Goal: Task Accomplishment & Management: Use online tool/utility

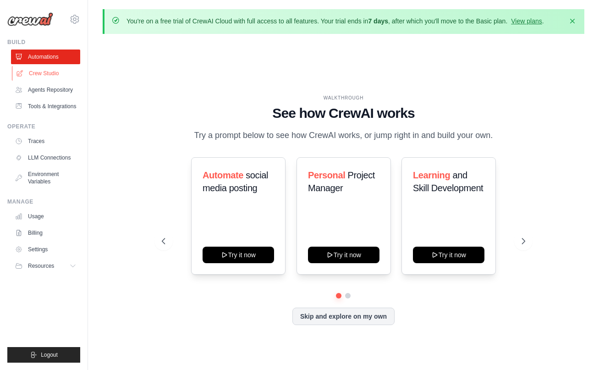
click at [39, 72] on link "Crew Studio" at bounding box center [46, 73] width 69 height 15
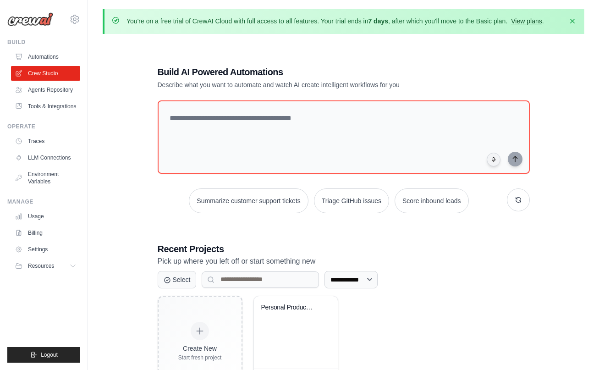
click at [511, 25] on link "View plans" at bounding box center [526, 20] width 31 height 7
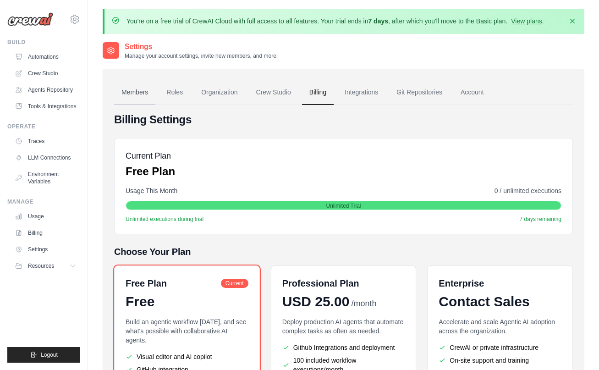
click at [148, 95] on link "Members" at bounding box center [134, 92] width 41 height 25
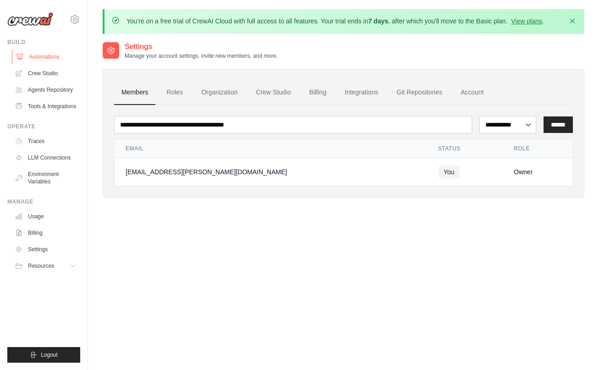
click at [54, 56] on link "Automations" at bounding box center [46, 57] width 69 height 15
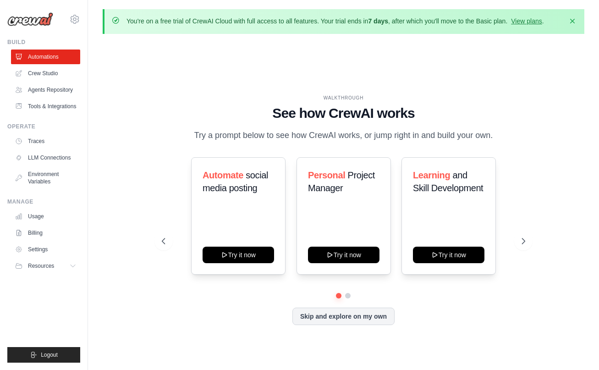
click at [39, 22] on img at bounding box center [30, 19] width 46 height 14
click at [66, 77] on link "Crew Studio" at bounding box center [46, 73] width 69 height 15
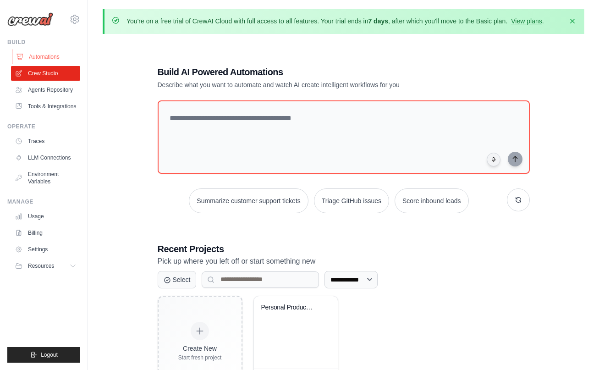
click at [51, 54] on link "Automations" at bounding box center [46, 57] width 69 height 15
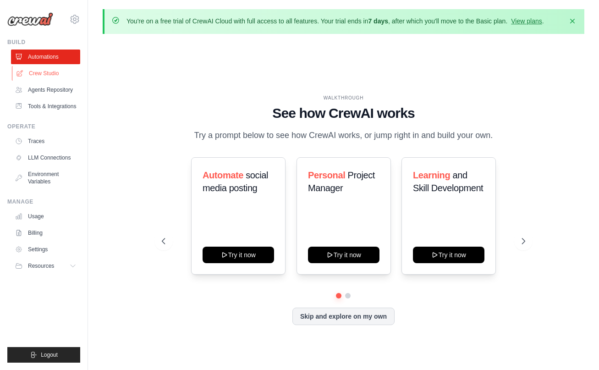
click at [49, 72] on link "Crew Studio" at bounding box center [46, 73] width 69 height 15
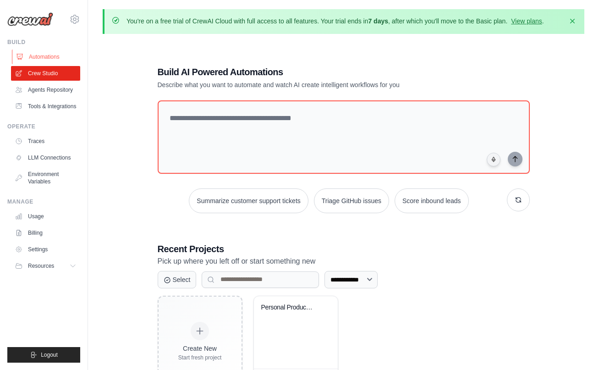
click at [48, 60] on link "Automations" at bounding box center [46, 57] width 69 height 15
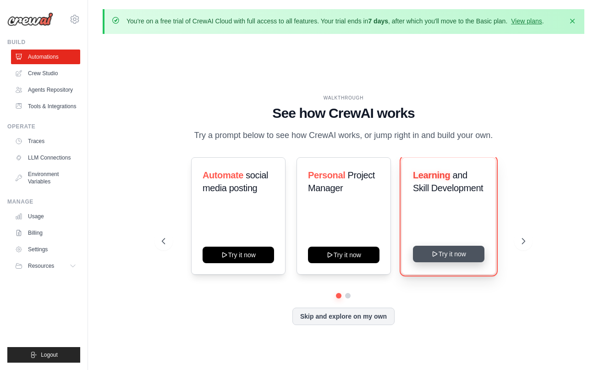
click at [468, 262] on button "Try it now" at bounding box center [449, 254] width 72 height 17
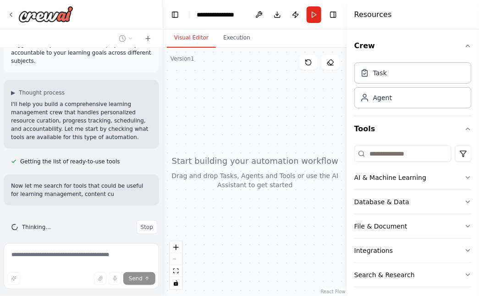
click at [133, 110] on p "I'll help you build a comprehensive learning management crew that handles perso…" at bounding box center [81, 120] width 141 height 41
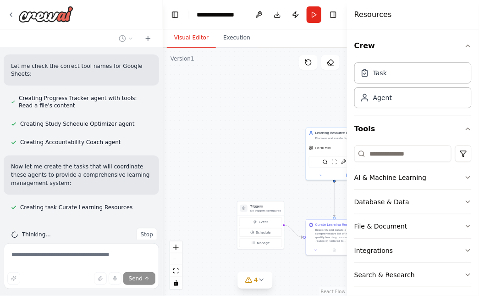
scroll to position [374, 0]
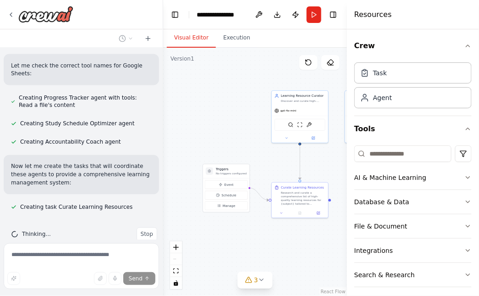
drag, startPoint x: 273, startPoint y: 166, endPoint x: 242, endPoint y: 133, distance: 45.1
click at [242, 133] on div ".deletable-edge-delete-btn { width: 20px; height: 20px; border: 0px solid #ffff…" at bounding box center [255, 172] width 184 height 248
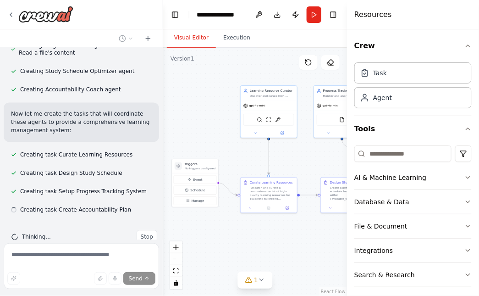
scroll to position [429, 0]
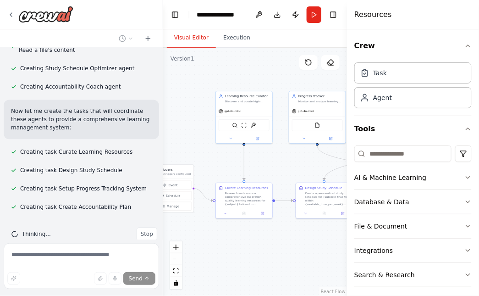
drag, startPoint x: 254, startPoint y: 125, endPoint x: 197, endPoint y: 126, distance: 57.3
click at [197, 126] on div ".deletable-edge-delete-btn { width: 20px; height: 20px; border: 0px solid #ffff…" at bounding box center [255, 172] width 184 height 248
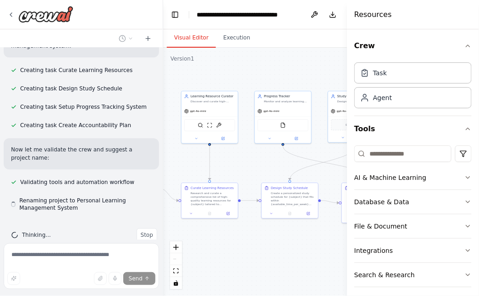
scroll to position [512, 0]
drag, startPoint x: 281, startPoint y: 161, endPoint x: 233, endPoint y: 158, distance: 47.8
click at [235, 158] on div ".deletable-edge-delete-btn { width: 20px; height: 20px; border: 0px solid #ffff…" at bounding box center [282, 172] width 239 height 248
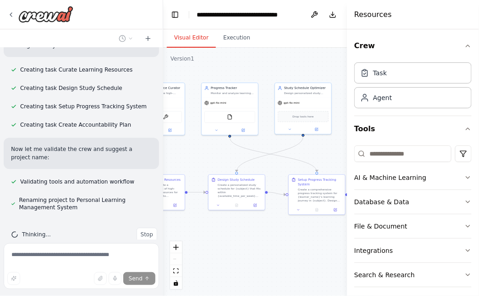
drag, startPoint x: 322, startPoint y: 176, endPoint x: 282, endPoint y: 171, distance: 40.2
click at [282, 171] on div ".deletable-edge-delete-btn { width: 20px; height: 20px; border: 0px solid #ffff…" at bounding box center [282, 172] width 239 height 248
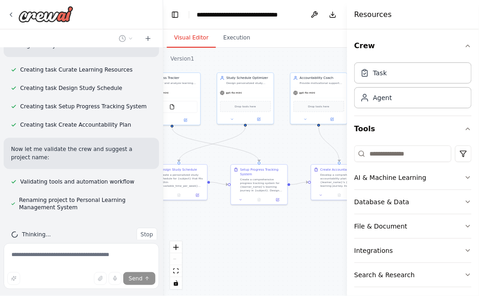
drag, startPoint x: 277, startPoint y: 168, endPoint x: 219, endPoint y: 158, distance: 59.2
click at [219, 158] on div ".deletable-edge-delete-btn { width: 20px; height: 20px; border: 0px solid #ffff…" at bounding box center [282, 172] width 239 height 248
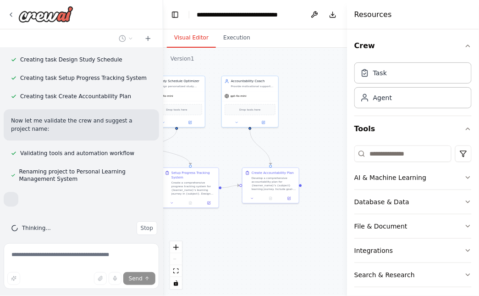
scroll to position [542, 0]
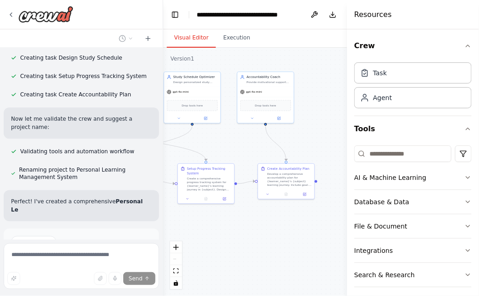
drag, startPoint x: 297, startPoint y: 154, endPoint x: 338, endPoint y: 144, distance: 42.5
click at [338, 144] on div ".deletable-edge-delete-btn { width: 20px; height: 20px; border: 0px solid #ffff…" at bounding box center [282, 172] width 239 height 248
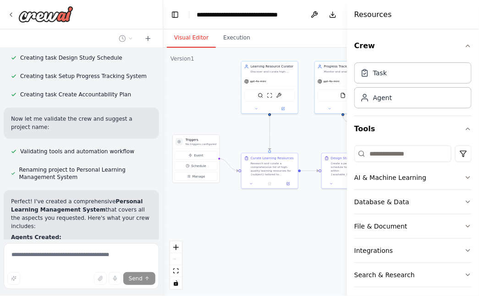
drag, startPoint x: 212, startPoint y: 143, endPoint x: 342, endPoint y: 142, distance: 130.2
click at [342, 142] on div ".deletable-edge-delete-btn { width: 20px; height: 20px; border: 0px solid #ffff…" at bounding box center [282, 172] width 239 height 248
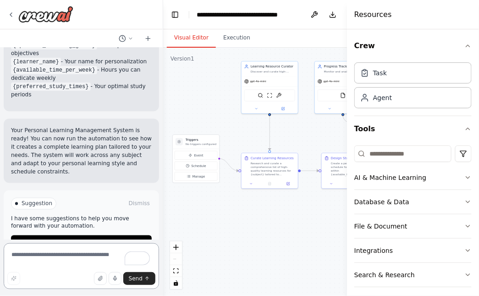
scroll to position [1053, 0]
drag, startPoint x: 317, startPoint y: 137, endPoint x: 226, endPoint y: 143, distance: 91.9
click at [226, 143] on div ".deletable-edge-delete-btn { width: 20px; height: 20px; border: 0px solid #ffff…" at bounding box center [282, 172] width 239 height 248
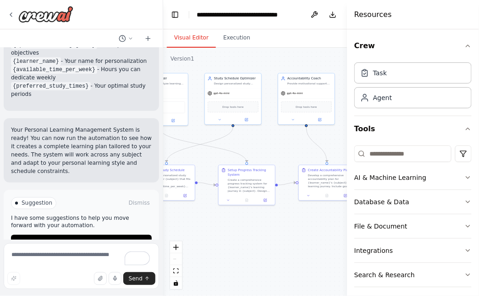
drag, startPoint x: 287, startPoint y: 144, endPoint x: 193, endPoint y: 150, distance: 94.2
click at [193, 150] on div ".deletable-edge-delete-btn { width: 20px; height: 20px; border: 0px solid #ffff…" at bounding box center [282, 172] width 239 height 248
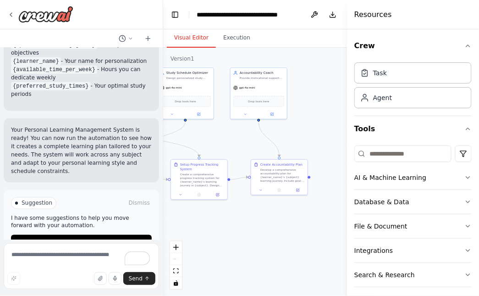
drag, startPoint x: 298, startPoint y: 145, endPoint x: 252, endPoint y: 139, distance: 46.7
click at [252, 139] on div ".deletable-edge-delete-btn { width: 20px; height: 20px; border: 0px solid #ffff…" at bounding box center [282, 172] width 239 height 248
click at [429, 177] on button "AI & Machine Learning" at bounding box center [412, 177] width 117 height 24
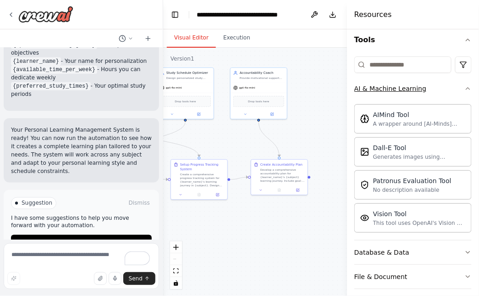
scroll to position [94, 0]
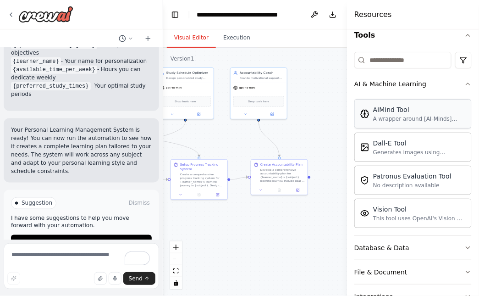
click at [432, 110] on div "AIMind Tool" at bounding box center [419, 109] width 93 height 9
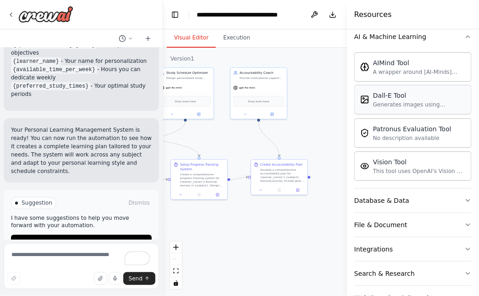
scroll to position [187, 0]
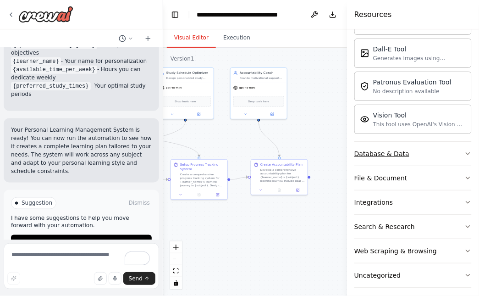
click at [421, 149] on button "Database & Data" at bounding box center [412, 154] width 117 height 24
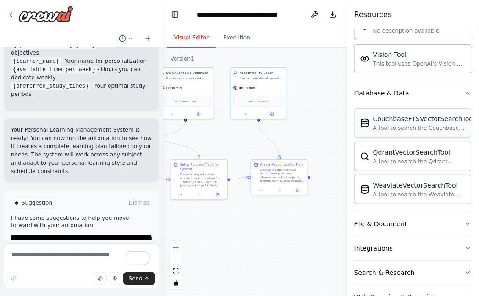
scroll to position [257, 0]
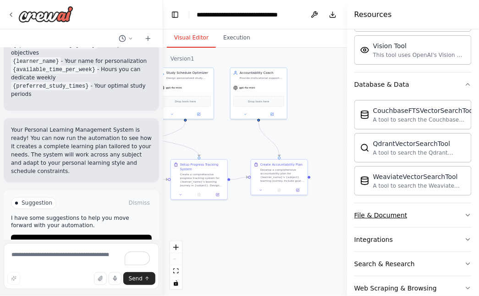
click at [412, 207] on button "File & Document" at bounding box center [412, 215] width 117 height 24
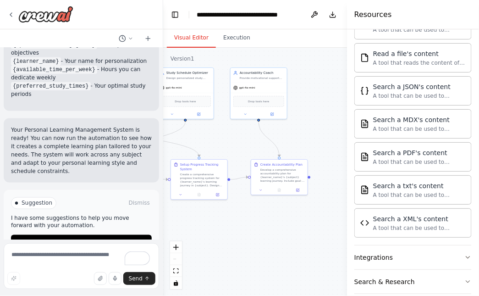
scroll to position [567, 0]
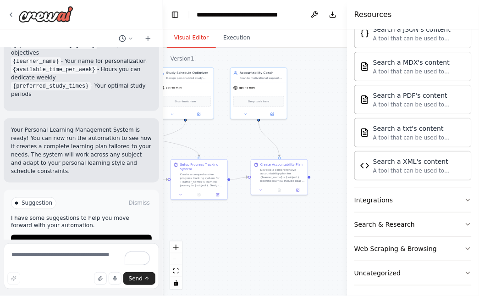
click at [412, 207] on button "Integrations" at bounding box center [412, 200] width 117 height 24
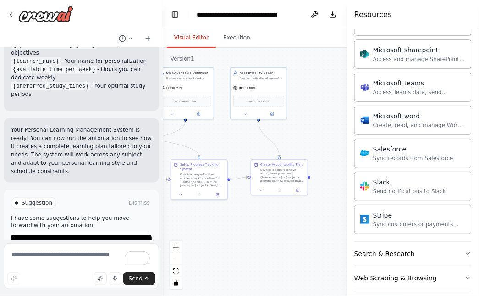
scroll to position [1133, 0]
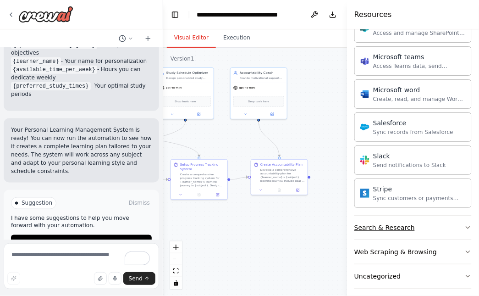
click at [429, 224] on button "Search & Research" at bounding box center [412, 227] width 117 height 24
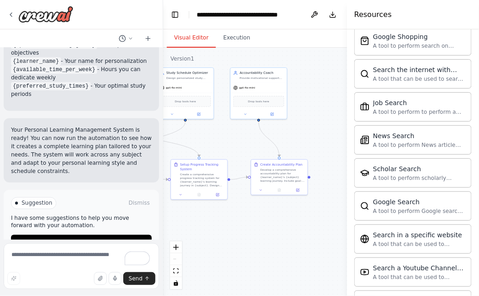
scroll to position [1573, 0]
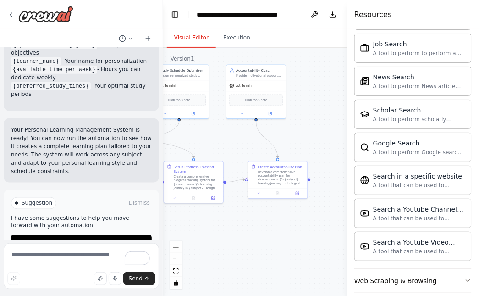
drag, startPoint x: 301, startPoint y: 122, endPoint x: 342, endPoint y: 148, distance: 48.3
click at [342, 148] on div ".deletable-edge-delete-btn { width: 20px; height: 20px; border: 0px solid #ffff…" at bounding box center [282, 172] width 239 height 248
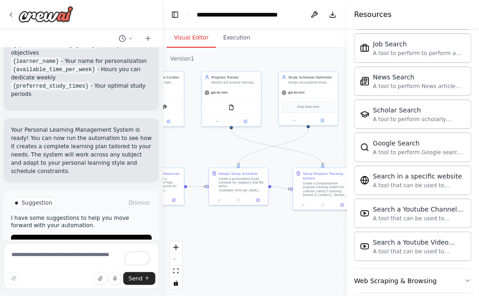
drag, startPoint x: 249, startPoint y: 71, endPoint x: 347, endPoint y: 51, distance: 99.5
click at [347, 51] on div "Build a crew that curates personalized learning resources, tracks your progress…" at bounding box center [239, 148] width 479 height 296
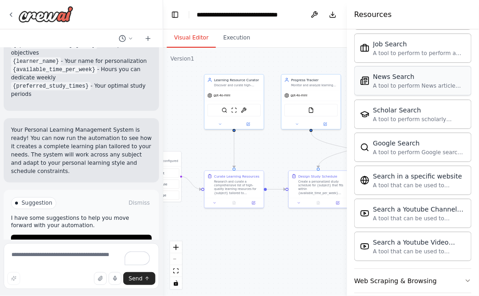
drag, startPoint x: 289, startPoint y: 62, endPoint x: 359, endPoint y: 66, distance: 70.2
click at [359, 66] on div "Build a crew that curates personalized learning resources, tracks your progress…" at bounding box center [239, 148] width 479 height 296
click at [13, 15] on icon at bounding box center [10, 14] width 7 height 7
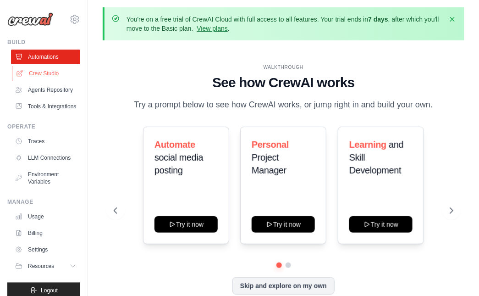
click at [60, 77] on link "Crew Studio" at bounding box center [46, 73] width 69 height 15
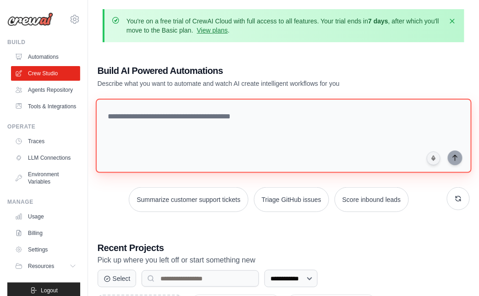
click at [211, 133] on textarea at bounding box center [283, 136] width 376 height 74
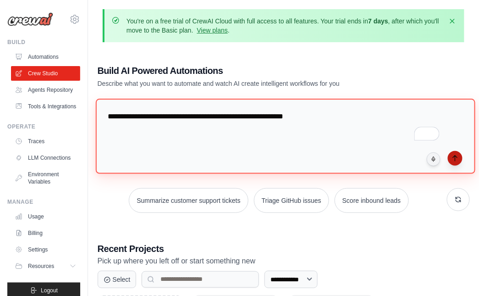
type textarea "**********"
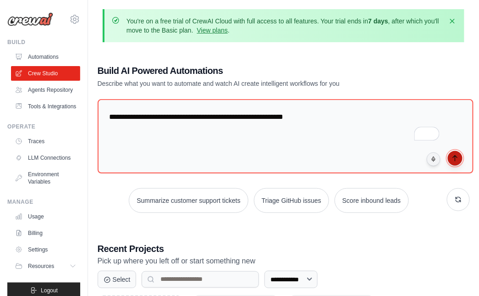
click at [454, 151] on button "submit" at bounding box center [455, 158] width 15 height 15
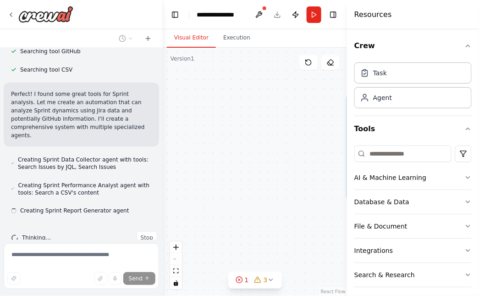
scroll to position [239, 0]
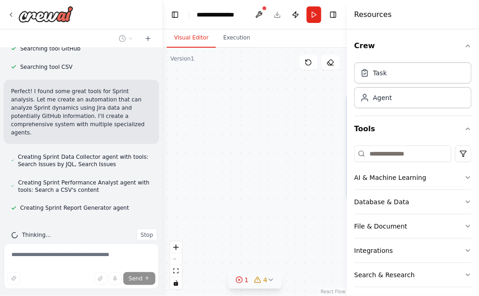
click at [242, 280] on circle at bounding box center [239, 279] width 6 height 6
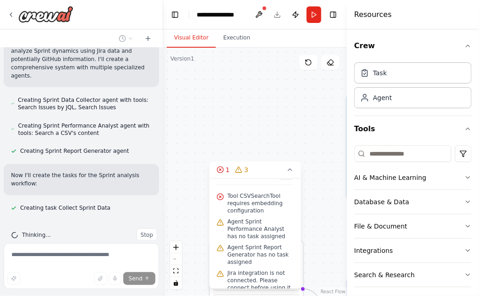
scroll to position [22, 0]
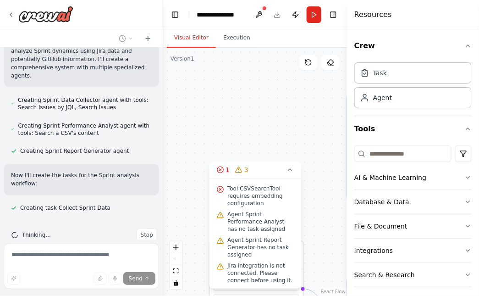
click at [312, 196] on div ".deletable-edge-delete-btn { width: 20px; height: 20px; border: 0px solid #ffff…" at bounding box center [255, 172] width 184 height 248
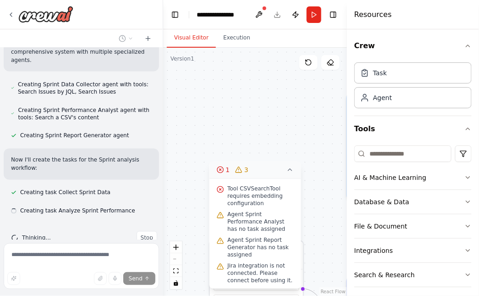
scroll to position [314, 0]
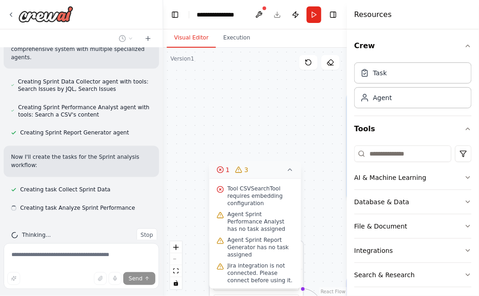
click at [293, 171] on icon at bounding box center [289, 169] width 7 height 7
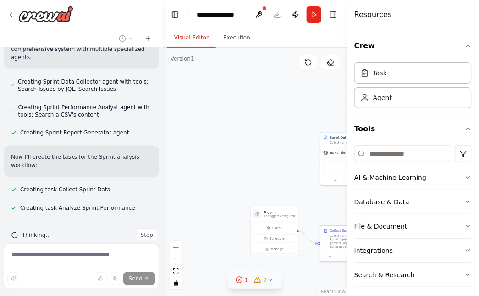
drag, startPoint x: 307, startPoint y: 185, endPoint x: 216, endPoint y: 154, distance: 96.5
click at [218, 155] on div ".deletable-edge-delete-btn { width: 20px; height: 20px; border: 0px solid #ffff…" at bounding box center [255, 172] width 184 height 248
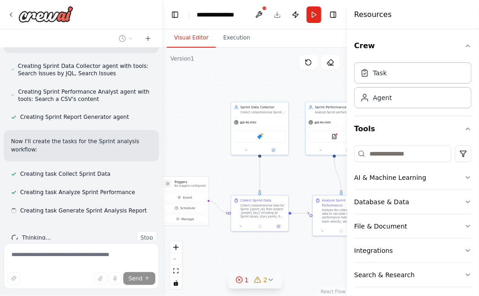
scroll to position [333, 0]
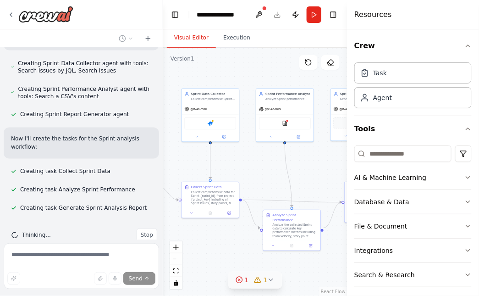
drag, startPoint x: 297, startPoint y: 176, endPoint x: 247, endPoint y: 163, distance: 51.3
click at [247, 163] on div ".deletable-edge-delete-btn { width: 20px; height: 20px; border: 0px solid #ffff…" at bounding box center [255, 172] width 184 height 248
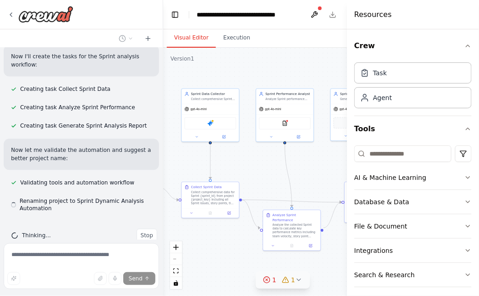
scroll to position [415, 0]
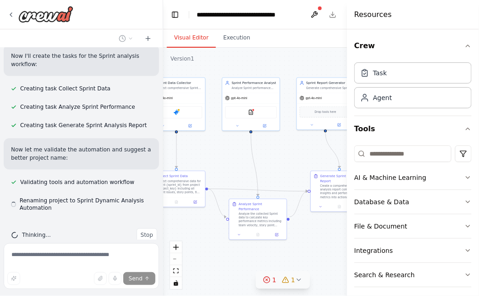
drag, startPoint x: 319, startPoint y: 167, endPoint x: 274, endPoint y: 153, distance: 47.4
click at [274, 153] on div ".deletable-edge-delete-btn { width: 20px; height: 20px; border: 0px solid #ffff…" at bounding box center [282, 172] width 239 height 248
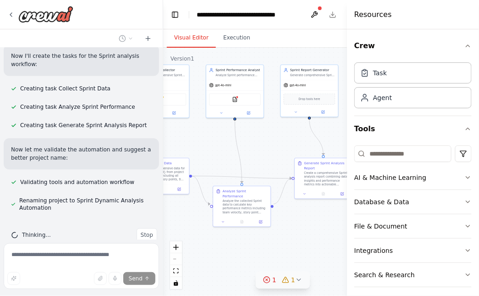
drag, startPoint x: 297, startPoint y: 152, endPoint x: 304, endPoint y: 140, distance: 14.6
click at [304, 140] on div ".deletable-edge-delete-btn { width: 20px; height: 20px; border: 0px solid #ffff…" at bounding box center [282, 172] width 239 height 248
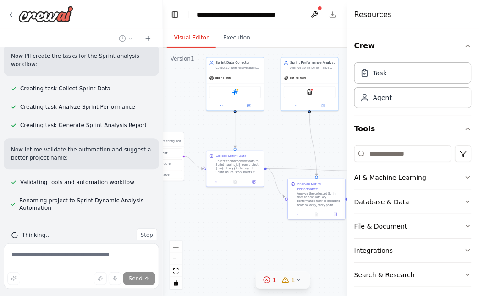
drag, startPoint x: 261, startPoint y: 143, endPoint x: 344, endPoint y: 141, distance: 83.0
click at [336, 138] on div ".deletable-edge-delete-btn { width: 20px; height: 20px; border: 0px solid #ffff…" at bounding box center [282, 172] width 239 height 248
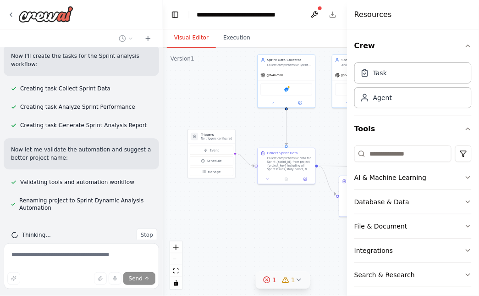
drag, startPoint x: 221, startPoint y: 134, endPoint x: 204, endPoint y: 117, distance: 24.3
click at [217, 119] on div ".deletable-edge-delete-btn { width: 20px; height: 20px; border: 0px solid #ffff…" at bounding box center [282, 172] width 239 height 248
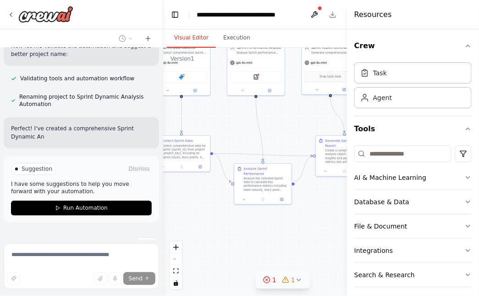
drag, startPoint x: 289, startPoint y: 132, endPoint x: 227, endPoint y: 132, distance: 61.9
click at [227, 132] on div ".deletable-edge-delete-btn { width: 20px; height: 20px; border: 0px solid #ffff…" at bounding box center [282, 172] width 239 height 248
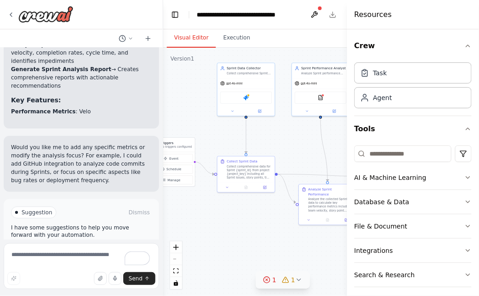
drag, startPoint x: 225, startPoint y: 122, endPoint x: 222, endPoint y: 169, distance: 46.8
click at [222, 169] on div ".deletable-edge-delete-btn { width: 20px; height: 20px; border: 0px solid #ffff…" at bounding box center [282, 172] width 239 height 248
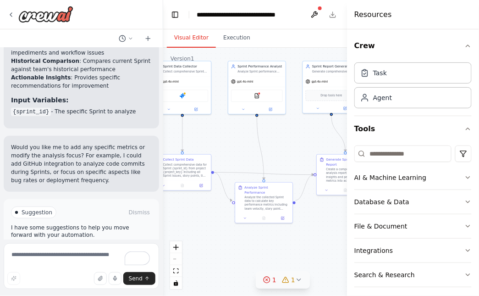
drag, startPoint x: 307, startPoint y: 163, endPoint x: 310, endPoint y: 134, distance: 28.6
click at [310, 134] on div ".deletable-edge-delete-btn { width: 20px; height: 20px; border: 0px solid #ffff…" at bounding box center [282, 172] width 239 height 248
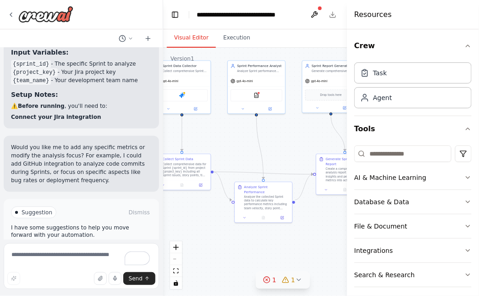
click at [270, 280] on icon at bounding box center [266, 279] width 7 height 7
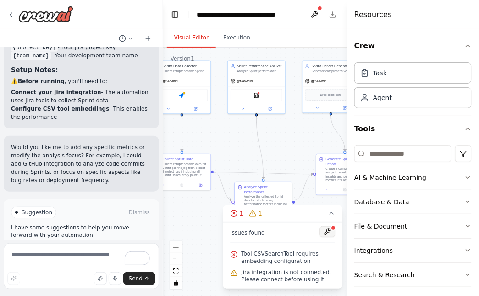
click at [330, 231] on button at bounding box center [328, 231] width 16 height 11
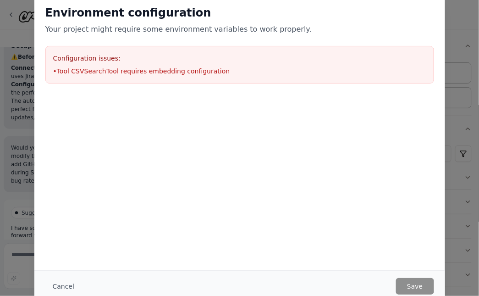
scroll to position [937, 0]
click at [65, 284] on button "Cancel" at bounding box center [63, 286] width 36 height 17
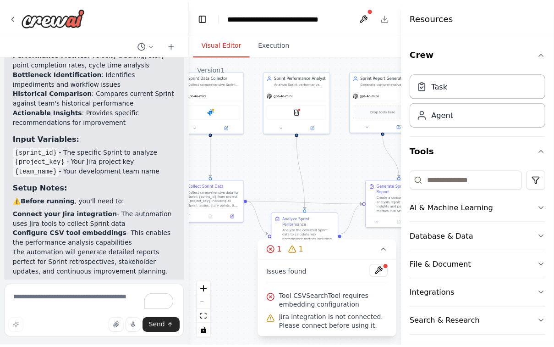
scroll to position [810, 0]
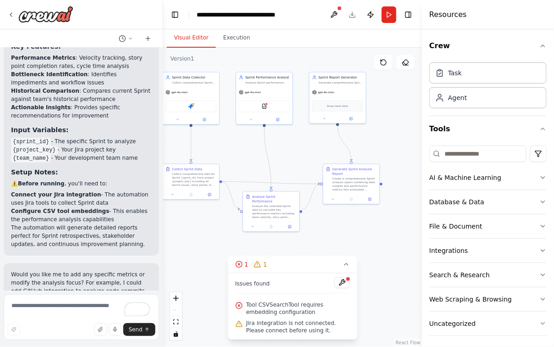
drag, startPoint x: 385, startPoint y: 131, endPoint x: 392, endPoint y: 140, distance: 11.7
click at [392, 141] on div ".deletable-edge-delete-btn { width: 20px; height: 20px; border: 0px solid #ffff…" at bounding box center [292, 197] width 259 height 299
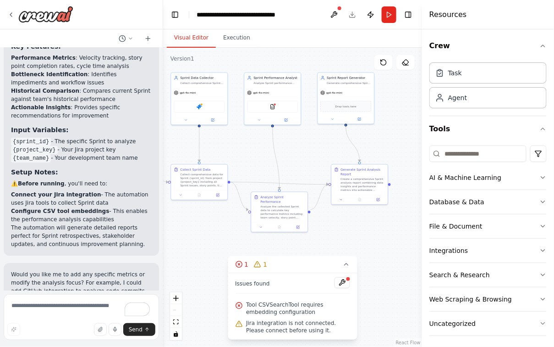
drag, startPoint x: 278, startPoint y: 143, endPoint x: 403, endPoint y: 175, distance: 129.1
click at [371, 152] on div ".deletable-edge-delete-btn { width: 20px; height: 20px; border: 0px solid #ffff…" at bounding box center [292, 197] width 259 height 299
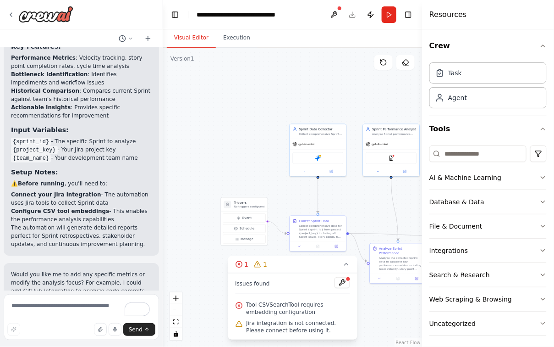
drag, startPoint x: 199, startPoint y: 105, endPoint x: 232, endPoint y: 148, distance: 54.6
click at [232, 148] on div ".deletable-edge-delete-btn { width: 20px; height: 20px; border: 0px solid #ffff…" at bounding box center [292, 197] width 259 height 299
click at [294, 295] on span "Jira integration is not connected. Please connect before using it." at bounding box center [298, 326] width 104 height 15
click at [227, 295] on div ".deletable-edge-delete-btn { width: 20px; height: 20px; border: 0px solid #ffff…" at bounding box center [292, 197] width 259 height 299
click at [320, 158] on img at bounding box center [318, 157] width 6 height 6
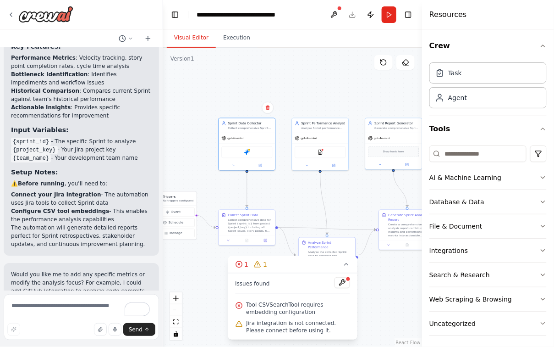
drag, startPoint x: 387, startPoint y: 191, endPoint x: 314, endPoint y: 186, distance: 73.1
click at [314, 186] on div ".deletable-edge-delete-btn { width: 20px; height: 20px; border: 0px solid #ffff…" at bounding box center [292, 197] width 259 height 299
click at [319, 155] on div "CSVSearchTool" at bounding box center [318, 152] width 51 height 12
click at [320, 151] on img at bounding box center [319, 152] width 6 height 6
click at [247, 153] on img at bounding box center [245, 152] width 6 height 6
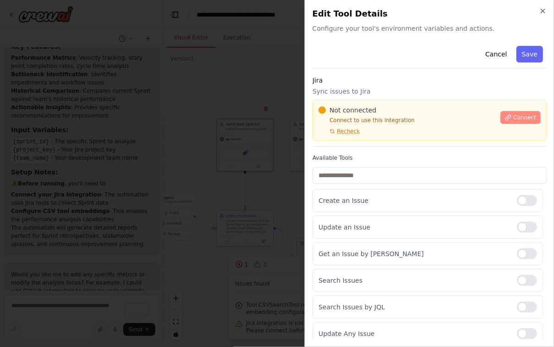
click at [479, 119] on span "Connect" at bounding box center [524, 117] width 23 height 7
click at [479, 55] on button "Cancel" at bounding box center [496, 54] width 33 height 17
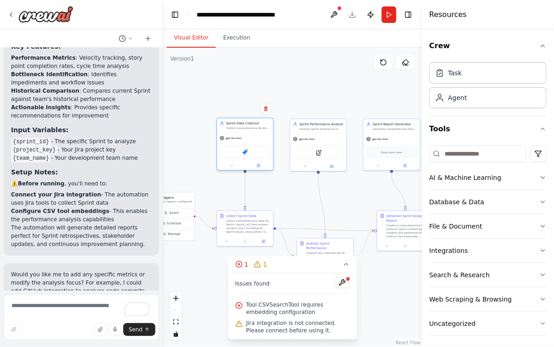
click at [257, 136] on div "gpt-4o-mini" at bounding box center [245, 138] width 56 height 10
click at [458, 99] on div "Agent" at bounding box center [457, 97] width 19 height 9
click at [470, 97] on div "Agent" at bounding box center [487, 97] width 117 height 21
click at [471, 73] on div "Task" at bounding box center [487, 72] width 117 height 21
click at [471, 99] on div "Agent" at bounding box center [487, 97] width 117 height 21
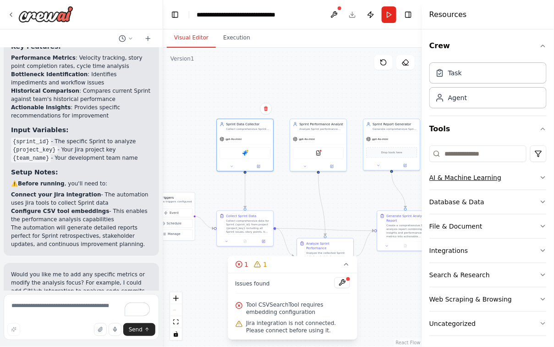
click at [479, 173] on button "AI & Machine Learning" at bounding box center [487, 177] width 117 height 24
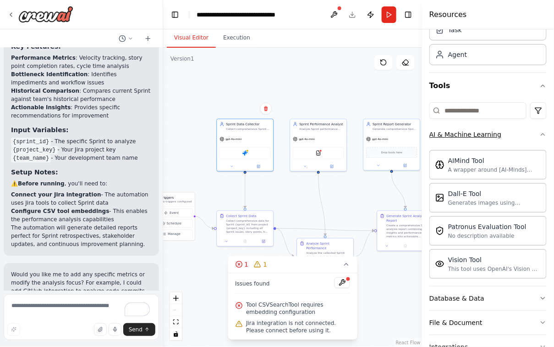
scroll to position [60, 0]
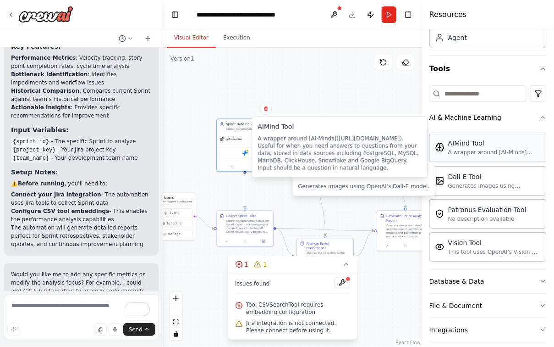
click at [453, 150] on div "A wrapper around [AI-Minds](https://mindsdb.com/minds). Useful for when you nee…" at bounding box center [494, 152] width 93 height 7
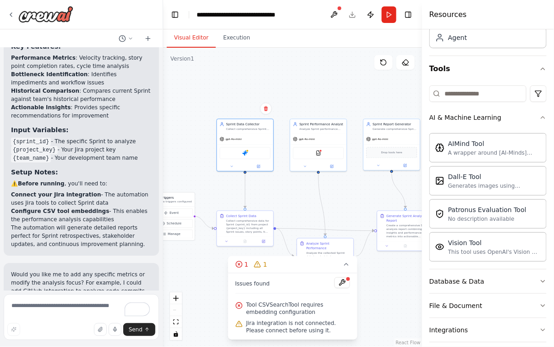
click at [227, 95] on div ".deletable-edge-delete-btn { width: 20px; height: 20px; border: 0px solid #ffff…" at bounding box center [292, 197] width 259 height 299
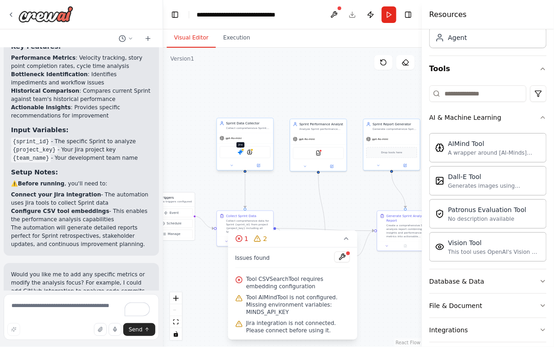
click at [239, 151] on img at bounding box center [241, 152] width 6 height 6
click at [257, 135] on div "gpt-4o-mini" at bounding box center [245, 138] width 56 height 10
click at [262, 167] on button at bounding box center [259, 166] width 26 height 6
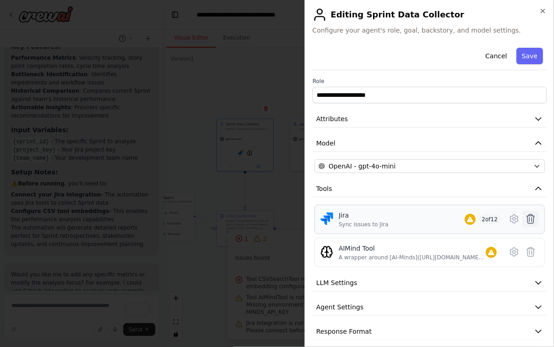
click at [479, 219] on icon at bounding box center [530, 218] width 11 height 11
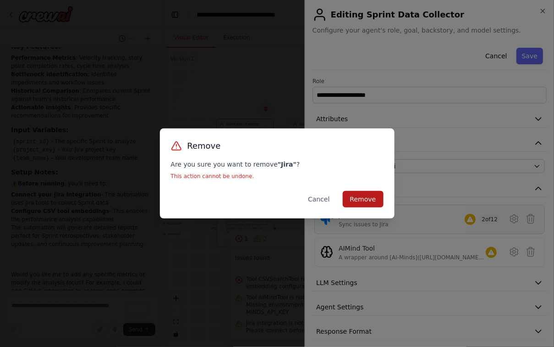
click at [373, 195] on button "Remove" at bounding box center [363, 199] width 41 height 17
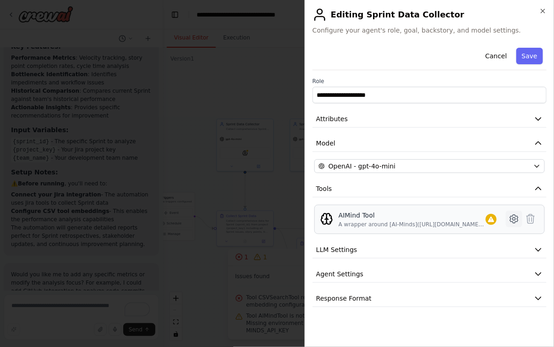
click at [479, 217] on icon at bounding box center [514, 218] width 3 height 3
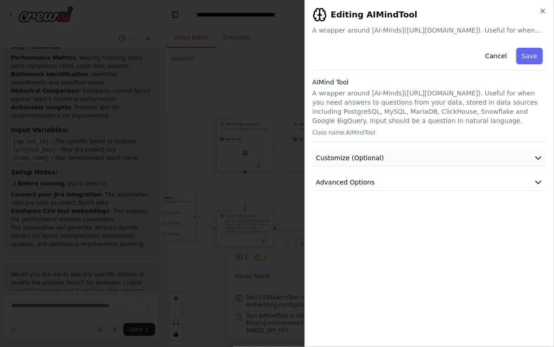
click at [479, 156] on button "Customize (Optional)" at bounding box center [430, 157] width 234 height 17
click at [460, 182] on button "Advanced Options" at bounding box center [430, 182] width 234 height 17
drag, startPoint x: 409, startPoint y: 16, endPoint x: 379, endPoint y: 14, distance: 30.8
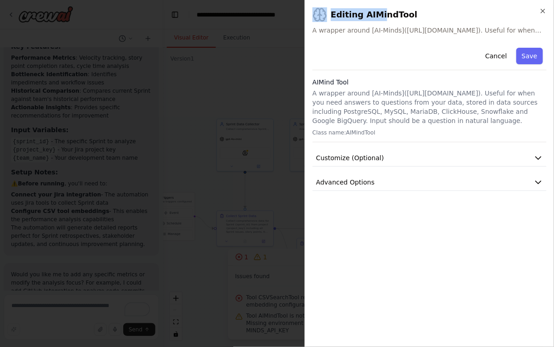
click at [379, 14] on h2 "Editing AIMindTool" at bounding box center [430, 14] width 234 height 15
click at [429, 158] on button "Customize (Optional)" at bounding box center [430, 157] width 234 height 17
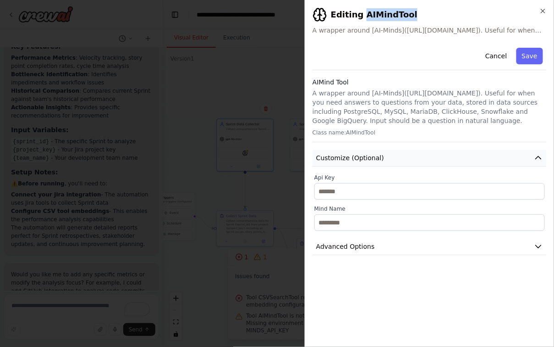
click at [429, 158] on button "Customize (Optional)" at bounding box center [430, 157] width 234 height 17
click at [413, 185] on button "Advanced Options" at bounding box center [430, 182] width 234 height 17
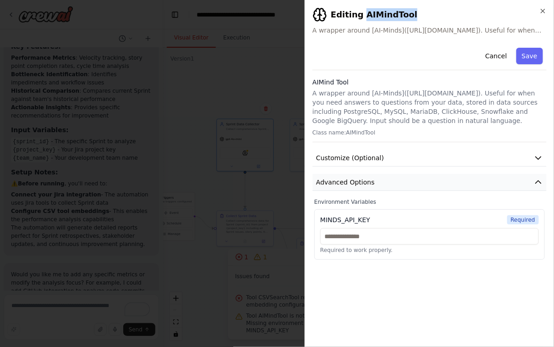
click at [413, 185] on button "Advanced Options" at bounding box center [430, 182] width 234 height 17
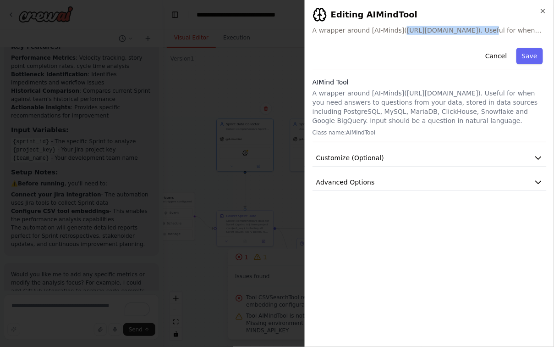
drag, startPoint x: 480, startPoint y: 28, endPoint x: 400, endPoint y: 33, distance: 80.3
click at [400, 33] on span "A wrapper around [AI-Minds](https://mindsdb.com/minds). Useful for when you nee…" at bounding box center [430, 30] width 234 height 9
copy span "https://mindsdb.com/minds"
